Goal: Information Seeking & Learning: Learn about a topic

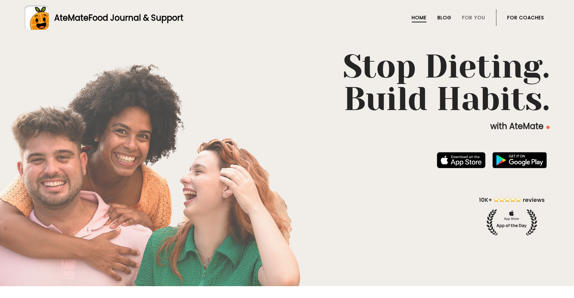
click at [450, 17] on link "Blog" at bounding box center [444, 17] width 14 height 5
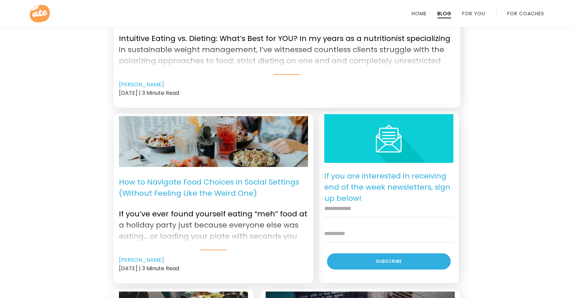
scroll to position [224, 0]
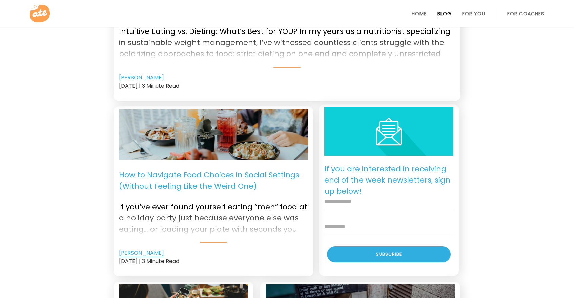
click at [137, 251] on link "[PERSON_NAME]" at bounding box center [141, 253] width 45 height 8
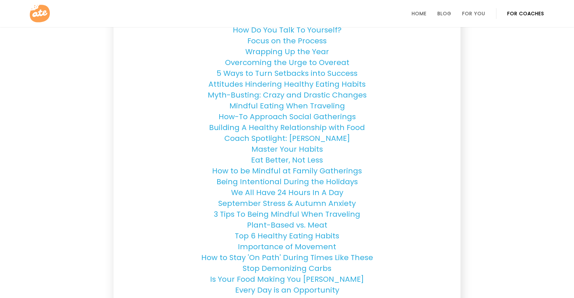
scroll to position [567, 0]
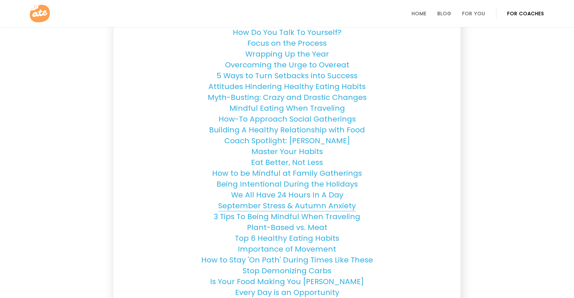
click at [313, 203] on link "September Stress & Autumn Anxiety" at bounding box center [286, 205] width 137 height 11
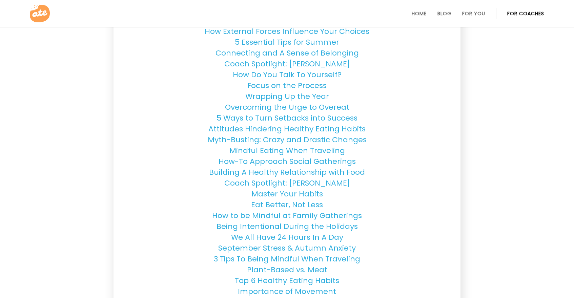
scroll to position [526, 0]
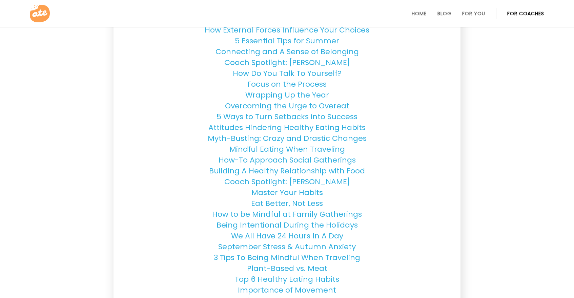
click at [300, 123] on link "Attitudes Hindering Healthy Eating Habits" at bounding box center [286, 127] width 157 height 11
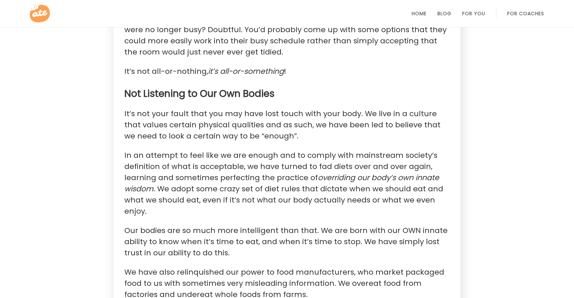
scroll to position [1033, 0]
